Goal: Register for event/course

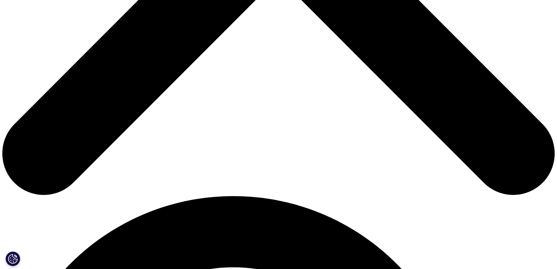
scroll to position [390, 0]
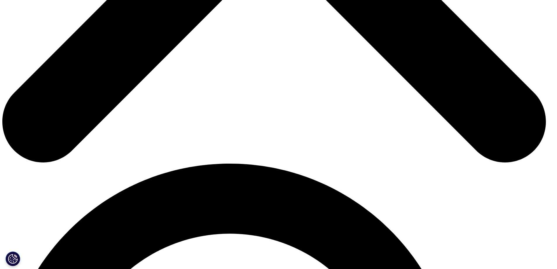
select select "Other"
type input "Monika"
type input "Oliwa"
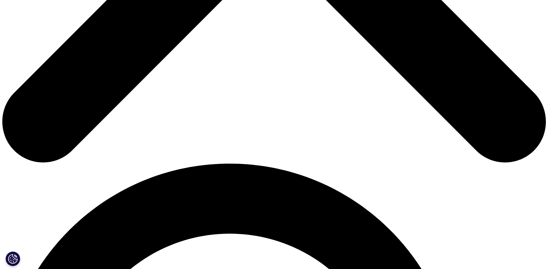
type input "monika0ciuksza@gmail.com"
type input "798380980"
select select "Poland"
type input "MSL"
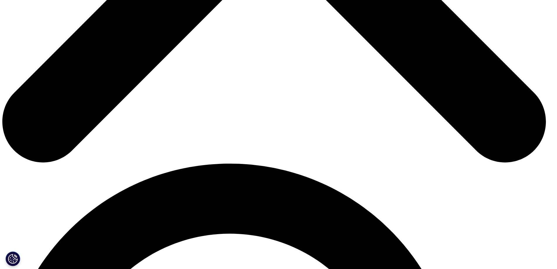
type input "AstraZeneca"
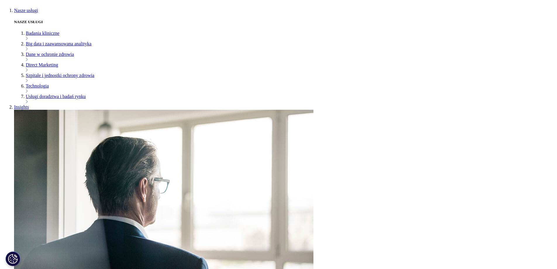
scroll to position [234, 0]
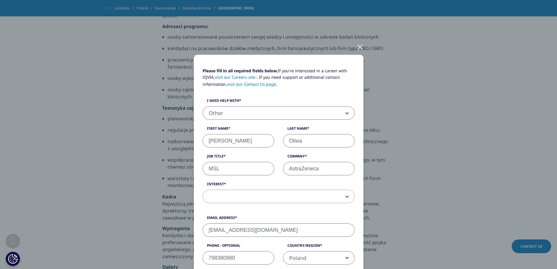
click at [359, 45] on div at bounding box center [359, 47] width 7 height 16
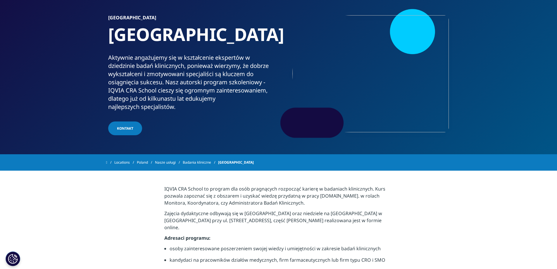
scroll to position [0, 0]
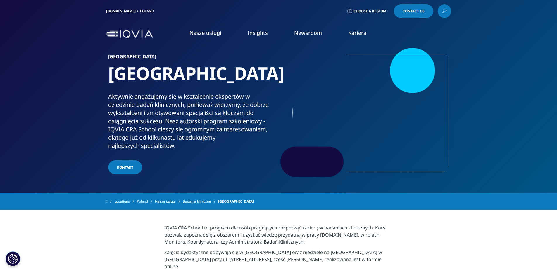
click at [355, 36] on link "Kariera" at bounding box center [357, 32] width 18 height 7
